Goal: Find specific page/section: Find specific page/section

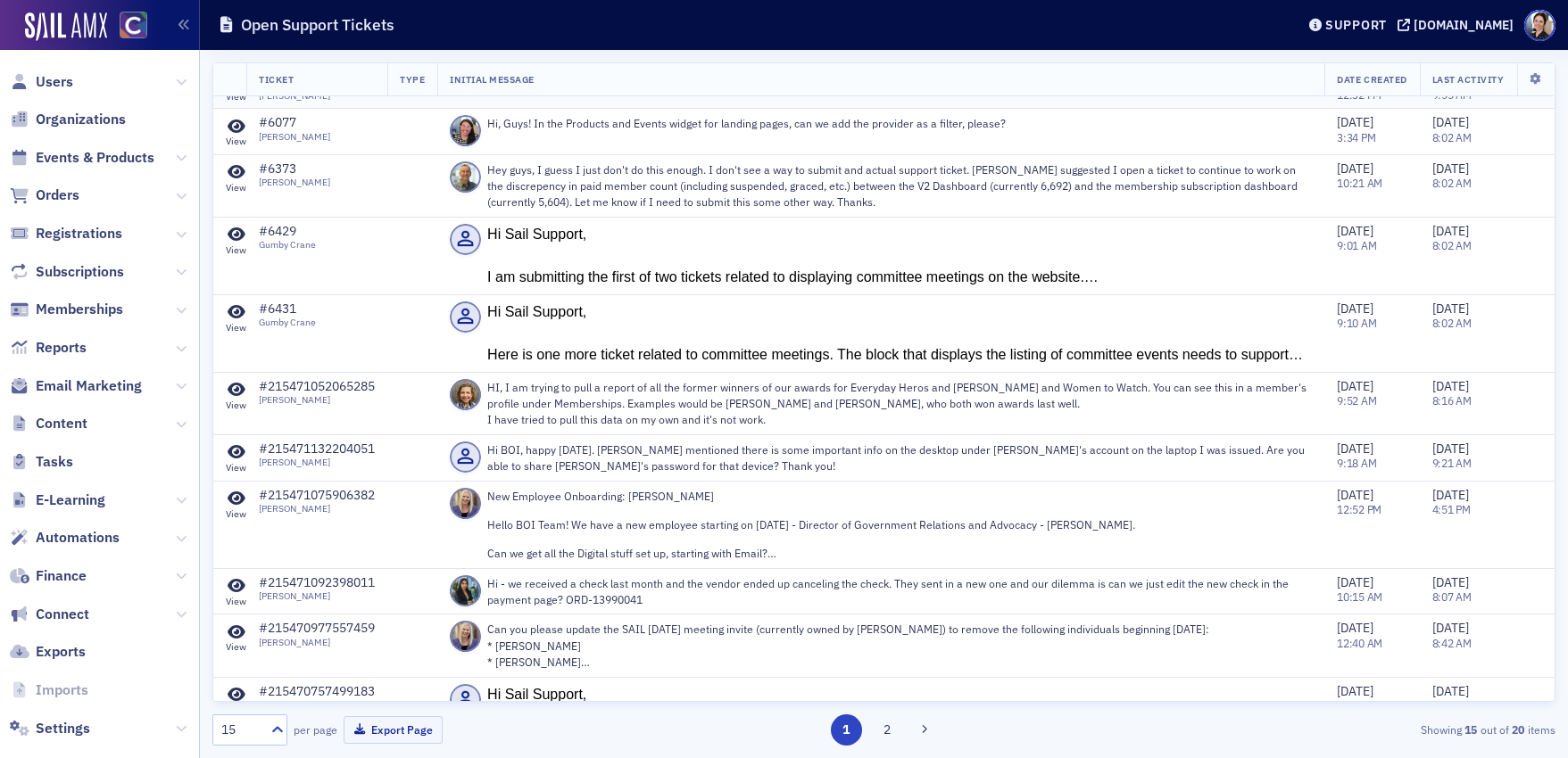
scroll to position [127, 0]
click at [472, 243] on span at bounding box center [465, 241] width 31 height 31
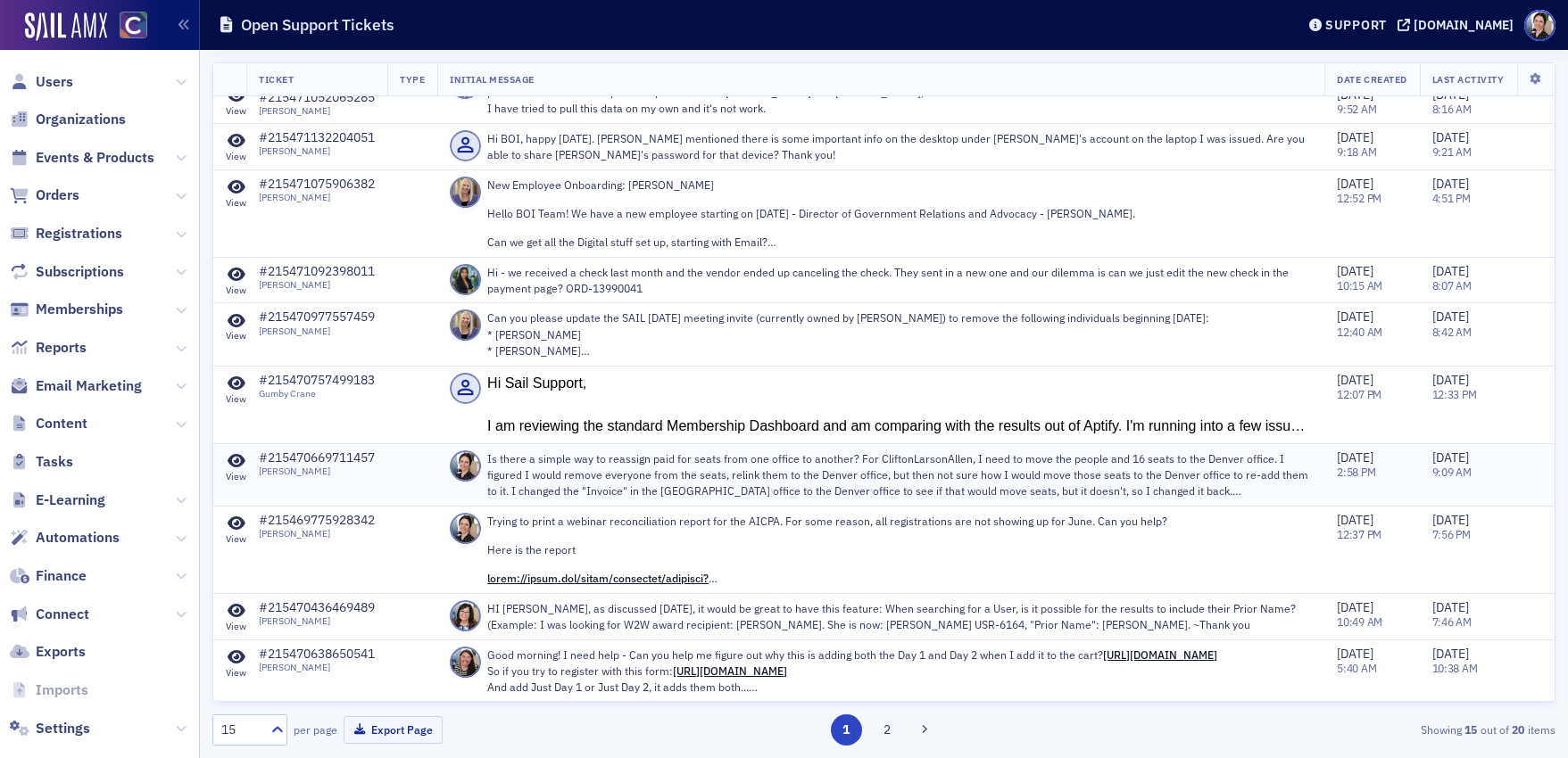
scroll to position [441, 0]
click at [276, 729] on icon at bounding box center [277, 729] width 18 height 18
click at [243, 555] on div "25" at bounding box center [250, 554] width 51 height 19
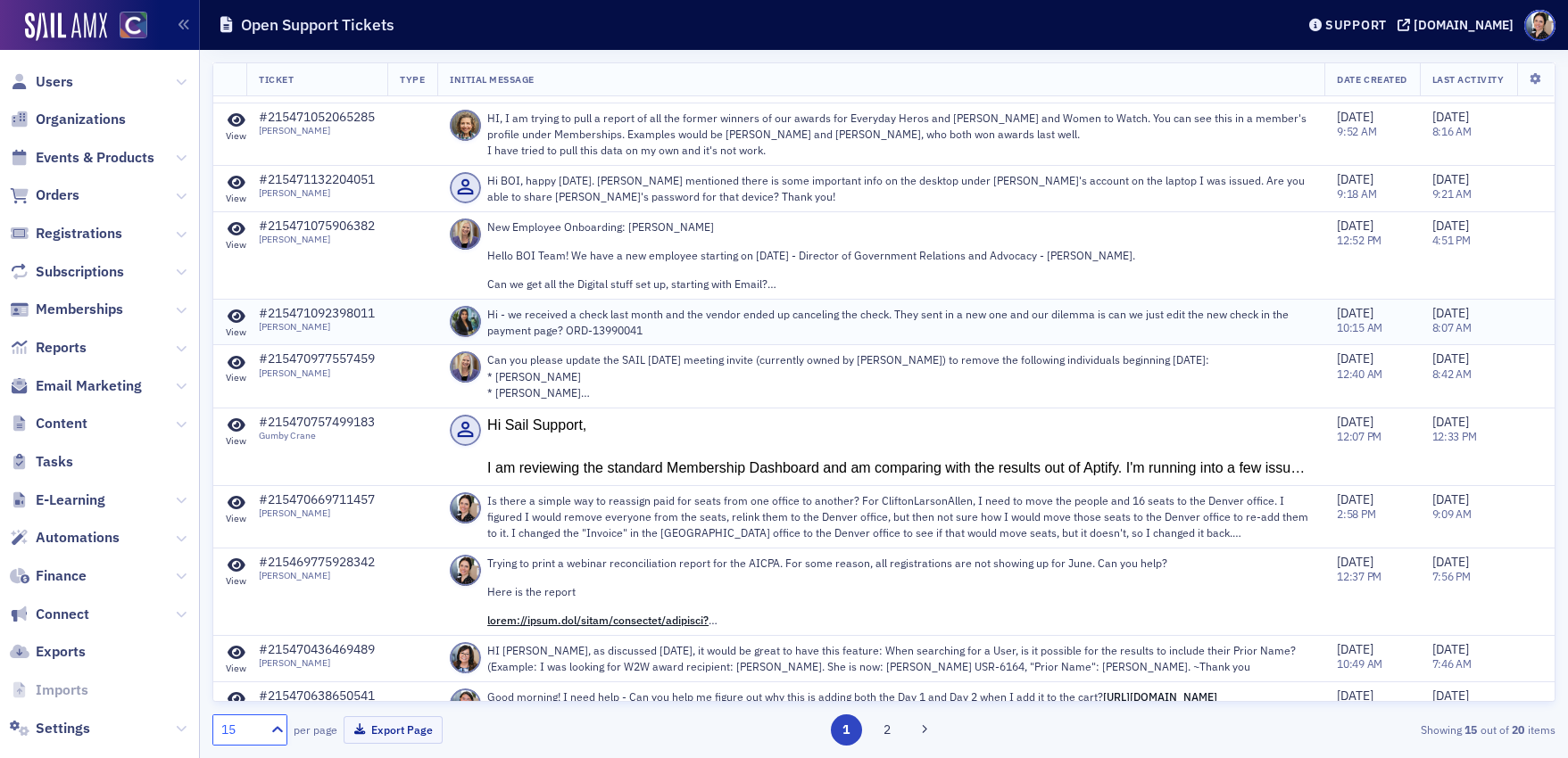
scroll to position [441, 0]
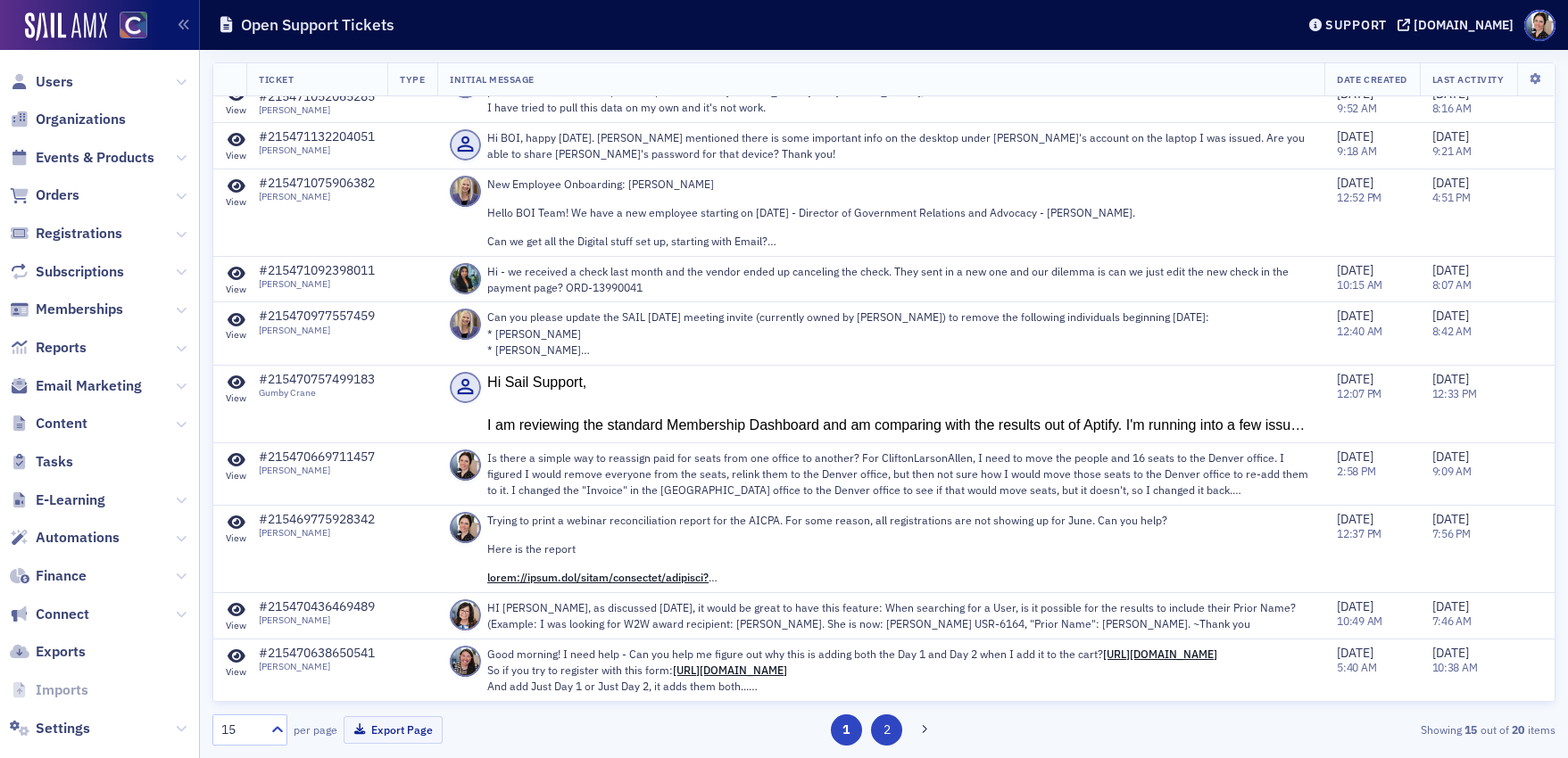
click at [890, 732] on button "2" at bounding box center [886, 729] width 31 height 31
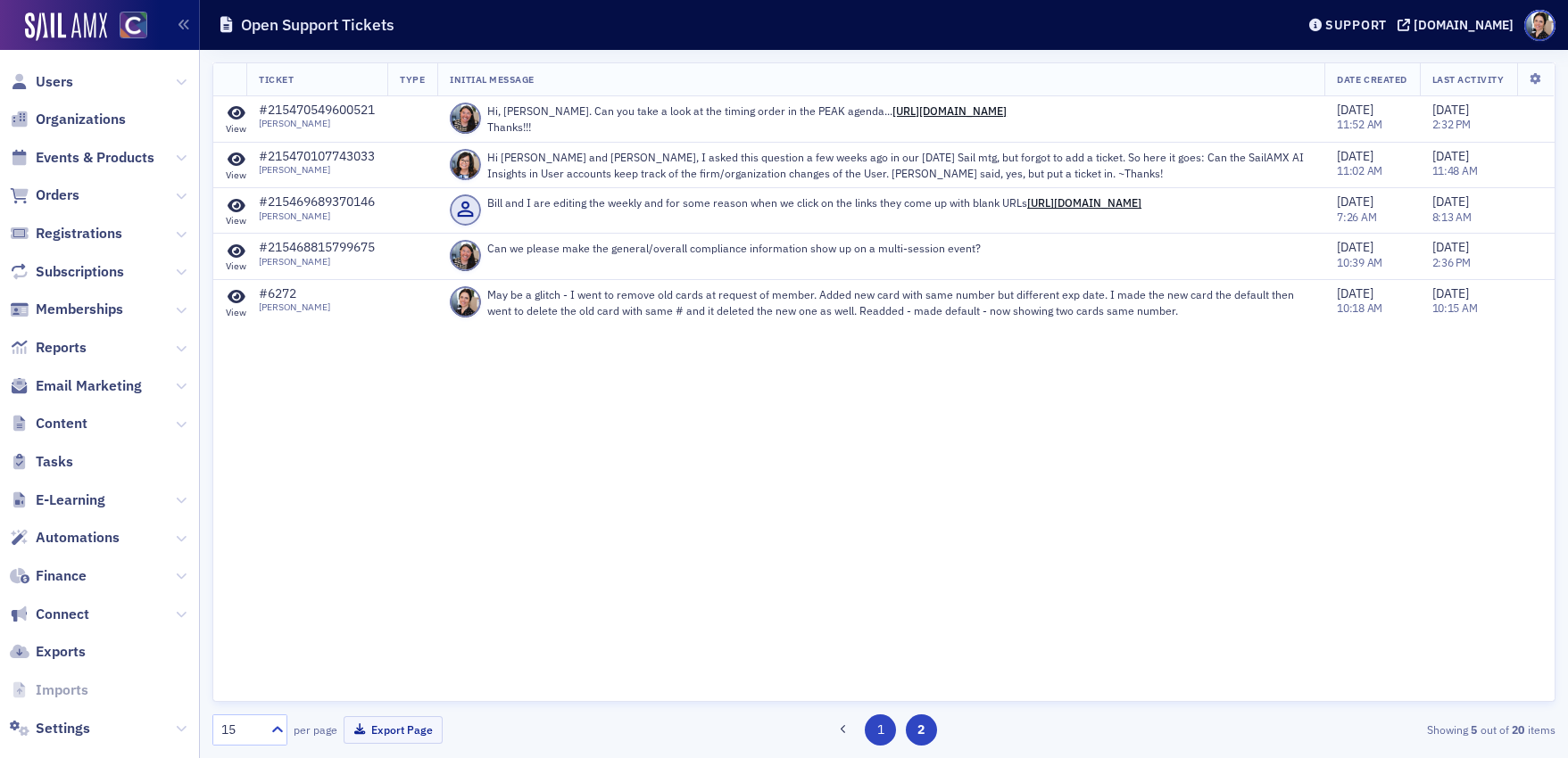
click at [877, 728] on button "1" at bounding box center [880, 729] width 31 height 31
